Goal: Navigation & Orientation: Find specific page/section

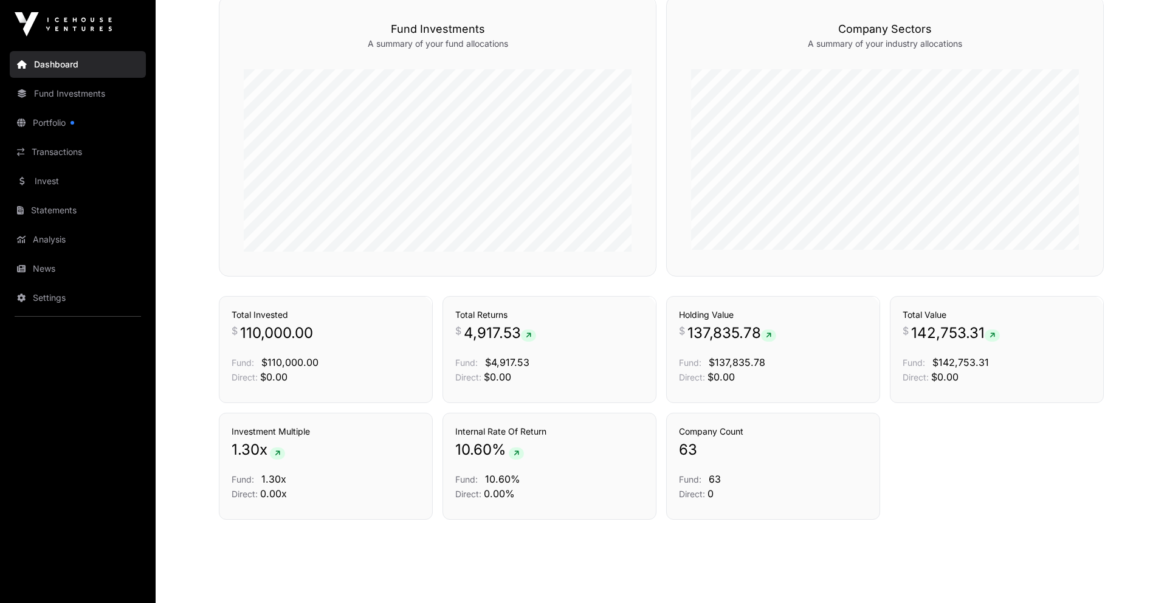
scroll to position [742, 0]
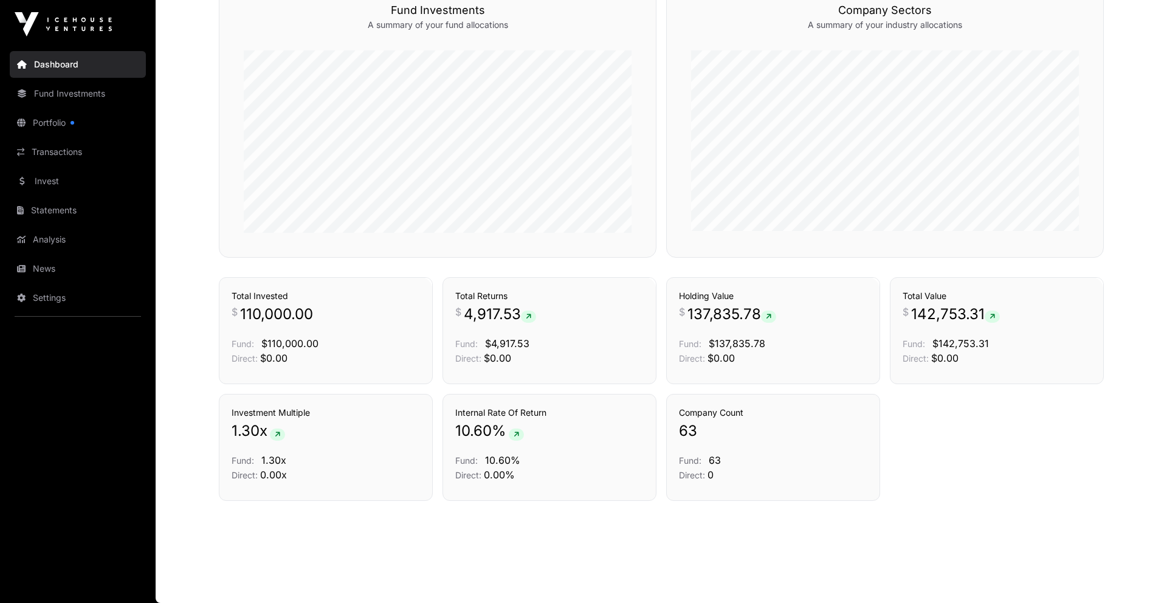
click at [531, 316] on icon at bounding box center [528, 316] width 5 height 7
click at [623, 262] on link "Transactions" at bounding box center [618, 256] width 50 height 12
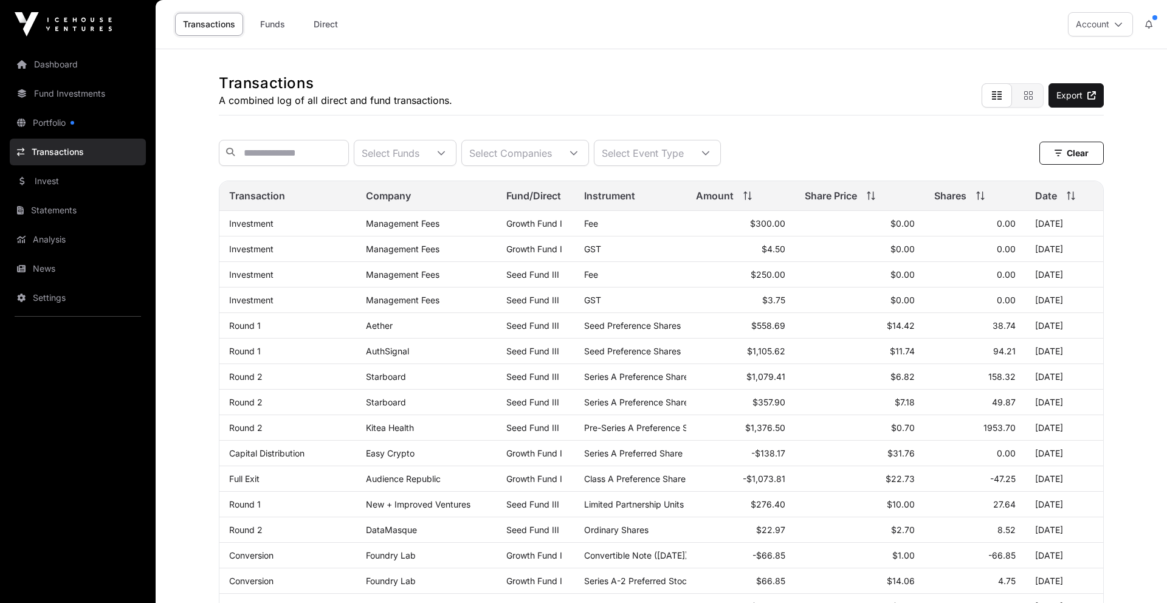
click at [58, 64] on link "Dashboard" at bounding box center [78, 64] width 136 height 27
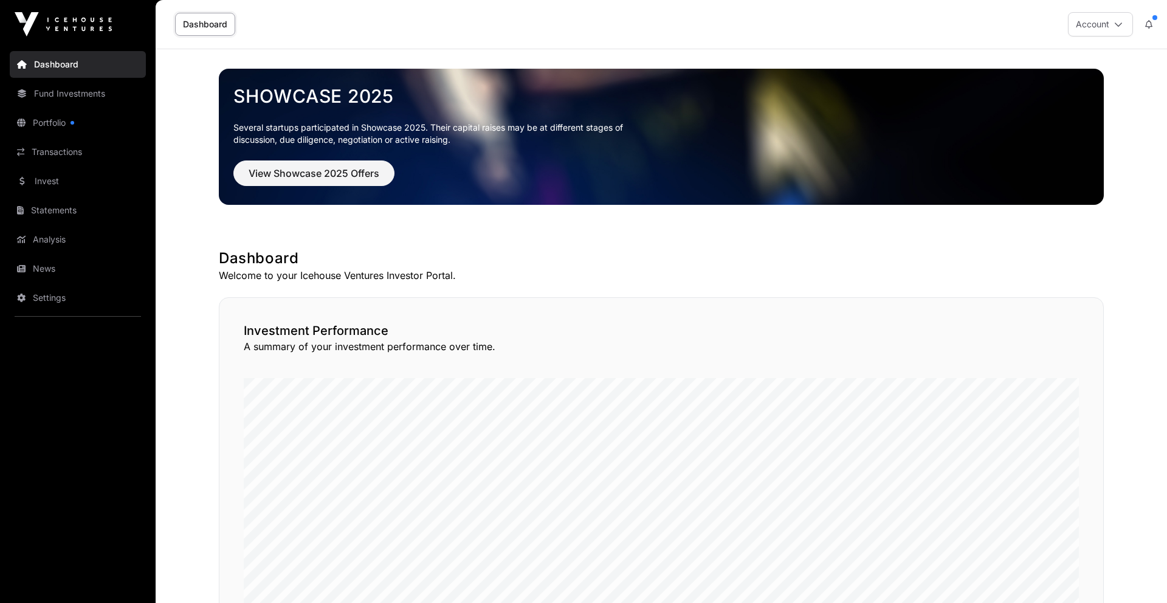
click at [56, 123] on link "Portfolio" at bounding box center [78, 122] width 136 height 27
